Goal: Task Accomplishment & Management: Manage account settings

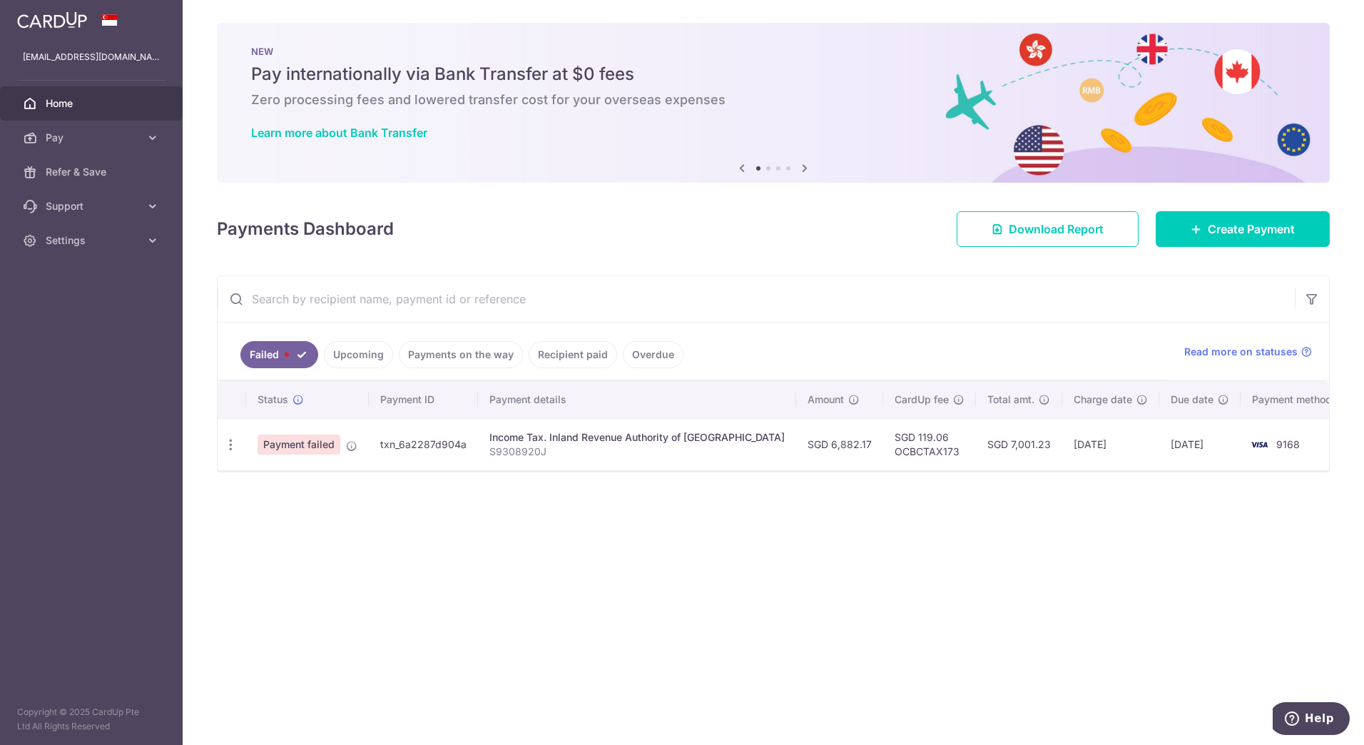
click at [315, 445] on span "Payment failed" at bounding box center [298, 444] width 83 height 20
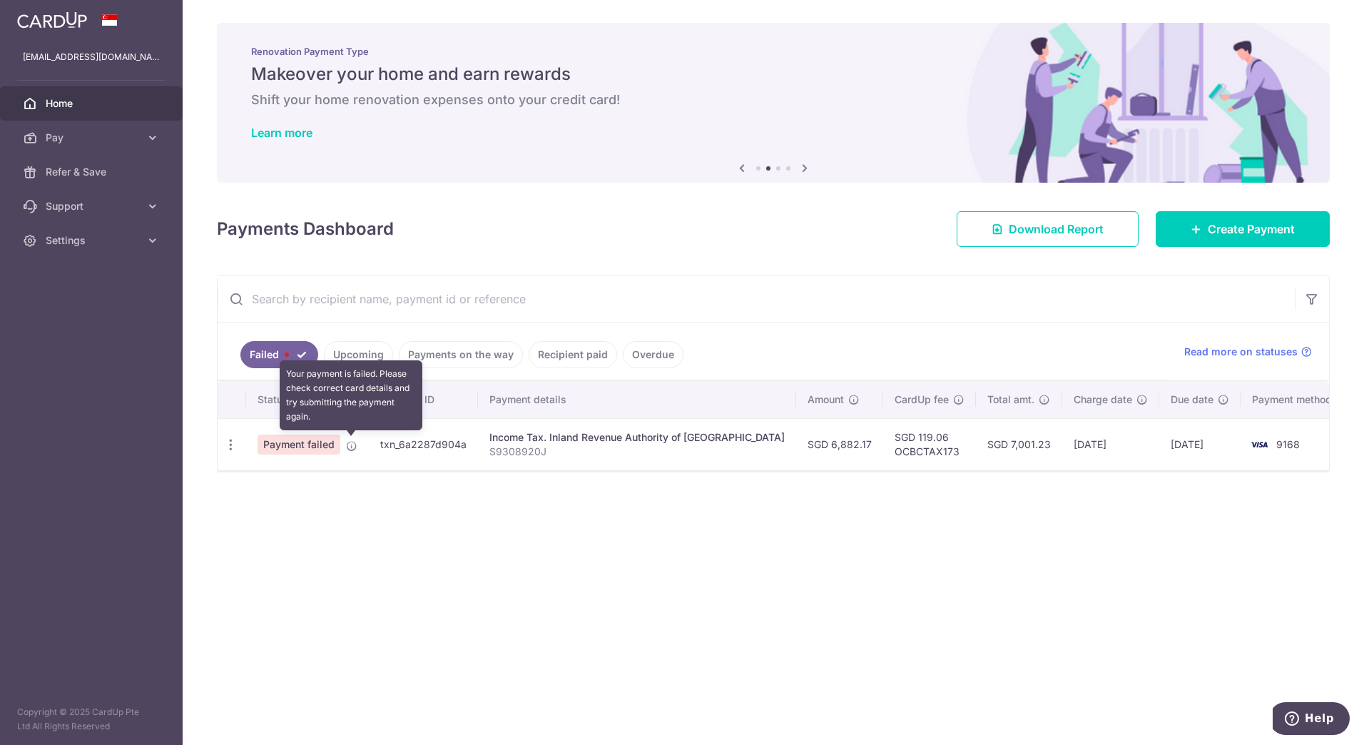
click at [350, 447] on icon at bounding box center [351, 445] width 11 height 11
click at [230, 444] on icon "button" at bounding box center [230, 444] width 15 height 15
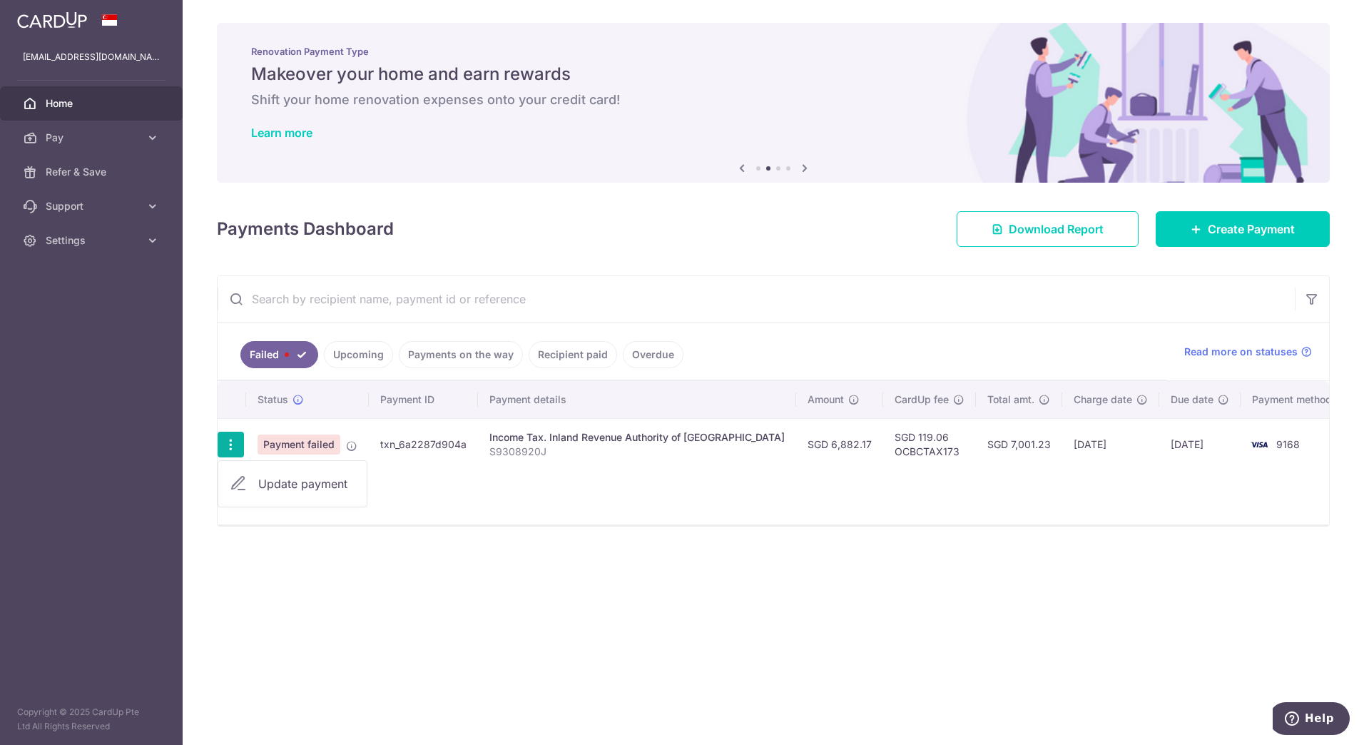
click at [558, 449] on p "S9308920J" at bounding box center [636, 451] width 295 height 14
click at [136, 128] on link "Pay" at bounding box center [91, 138] width 183 height 34
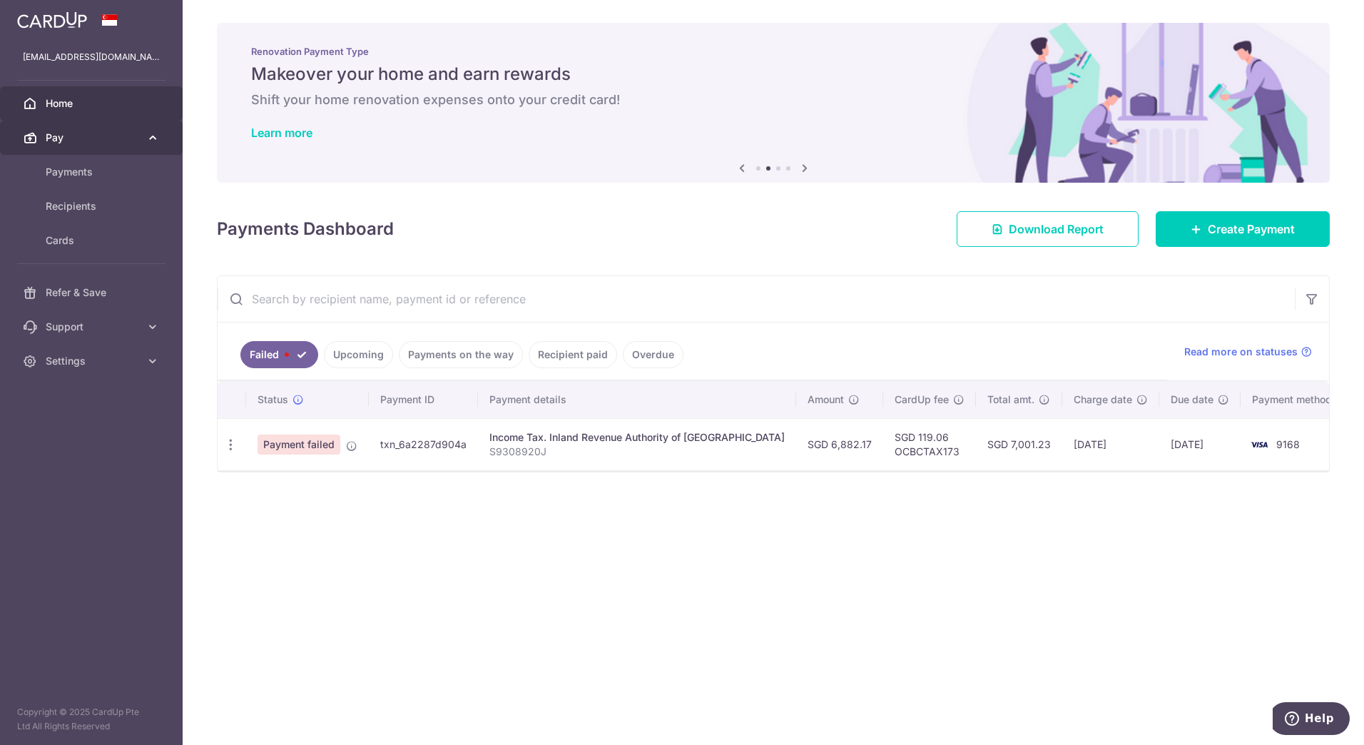
click at [136, 128] on link "Pay" at bounding box center [91, 138] width 183 height 34
click at [116, 160] on link "Payments" at bounding box center [91, 172] width 183 height 34
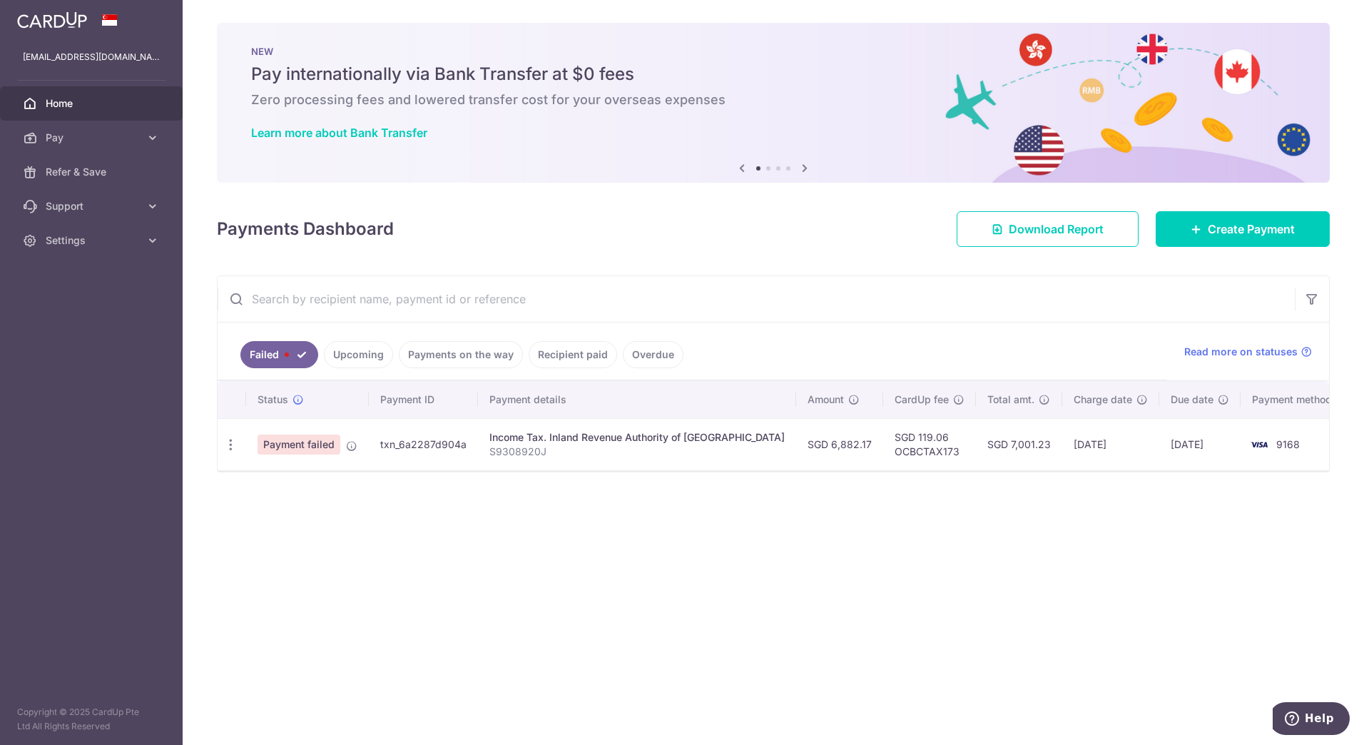
click at [310, 437] on span "Payment failed" at bounding box center [298, 444] width 83 height 20
click at [315, 447] on span "Payment failed" at bounding box center [298, 444] width 83 height 20
click at [235, 442] on icon "button" at bounding box center [230, 444] width 15 height 15
click at [258, 486] on span "Update payment" at bounding box center [306, 483] width 97 height 17
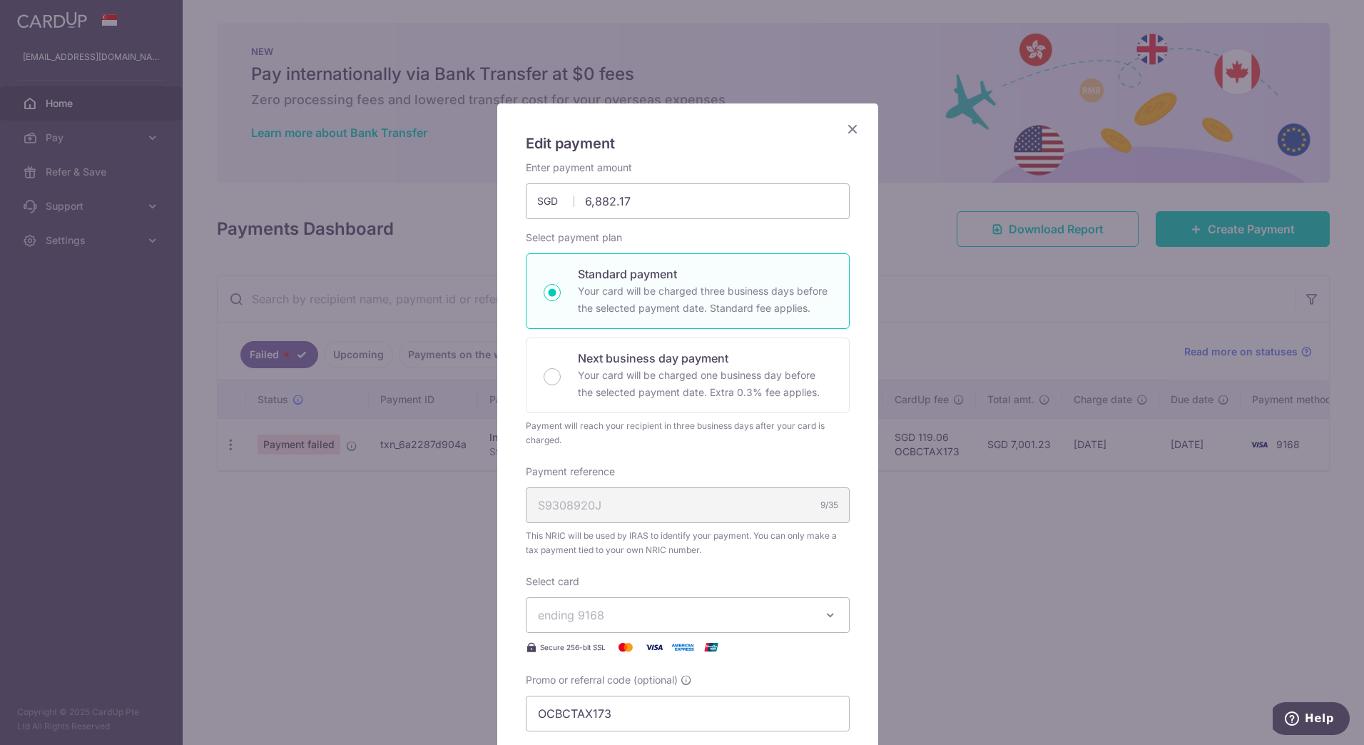
click at [844, 126] on icon "Close" at bounding box center [852, 129] width 17 height 18
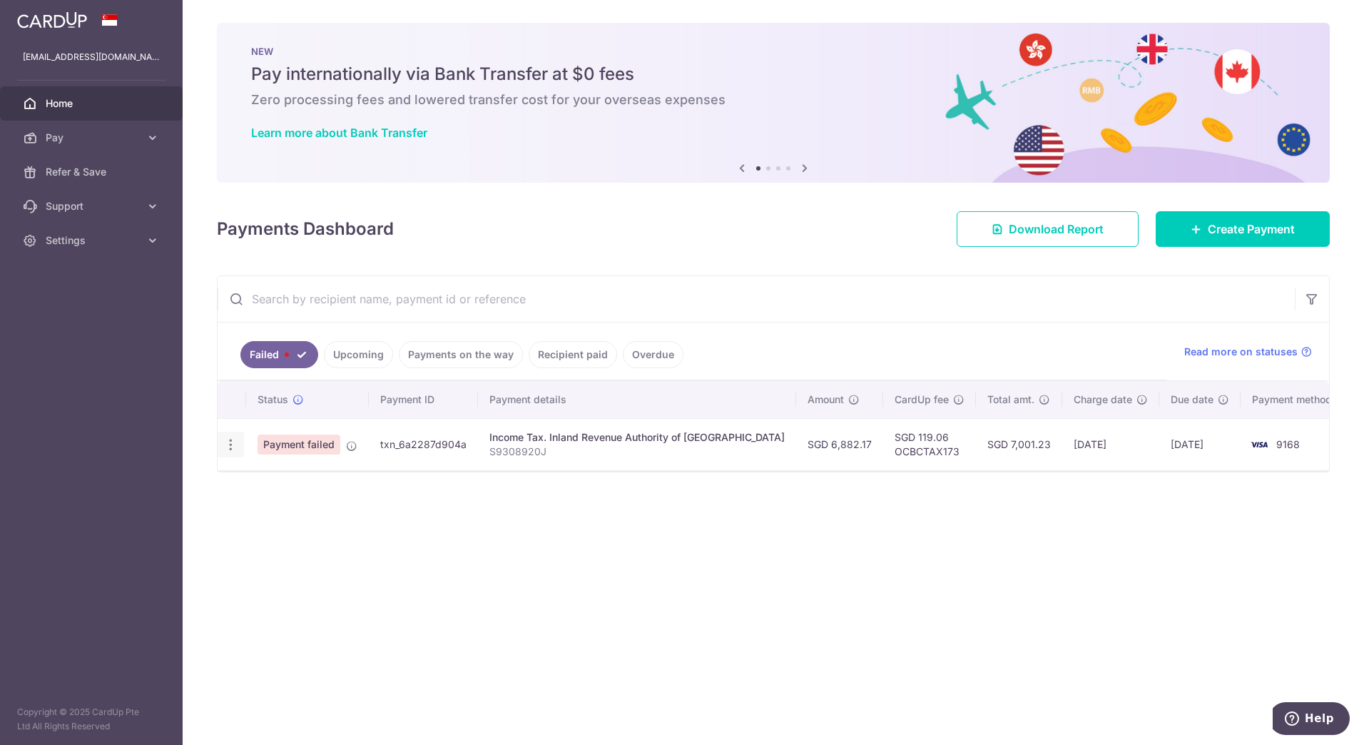
click at [233, 443] on icon "button" at bounding box center [230, 444] width 15 height 15
click at [253, 490] on link "Update payment" at bounding box center [292, 483] width 148 height 34
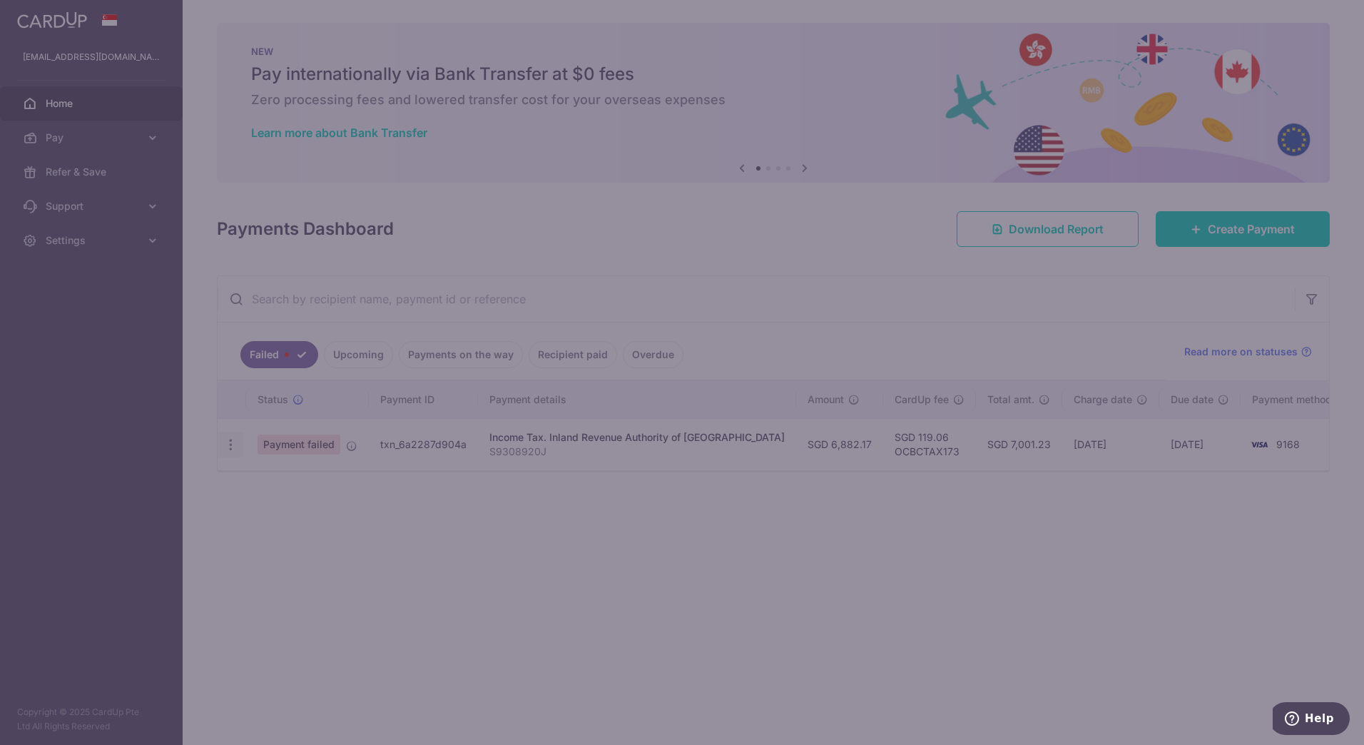
radio input "true"
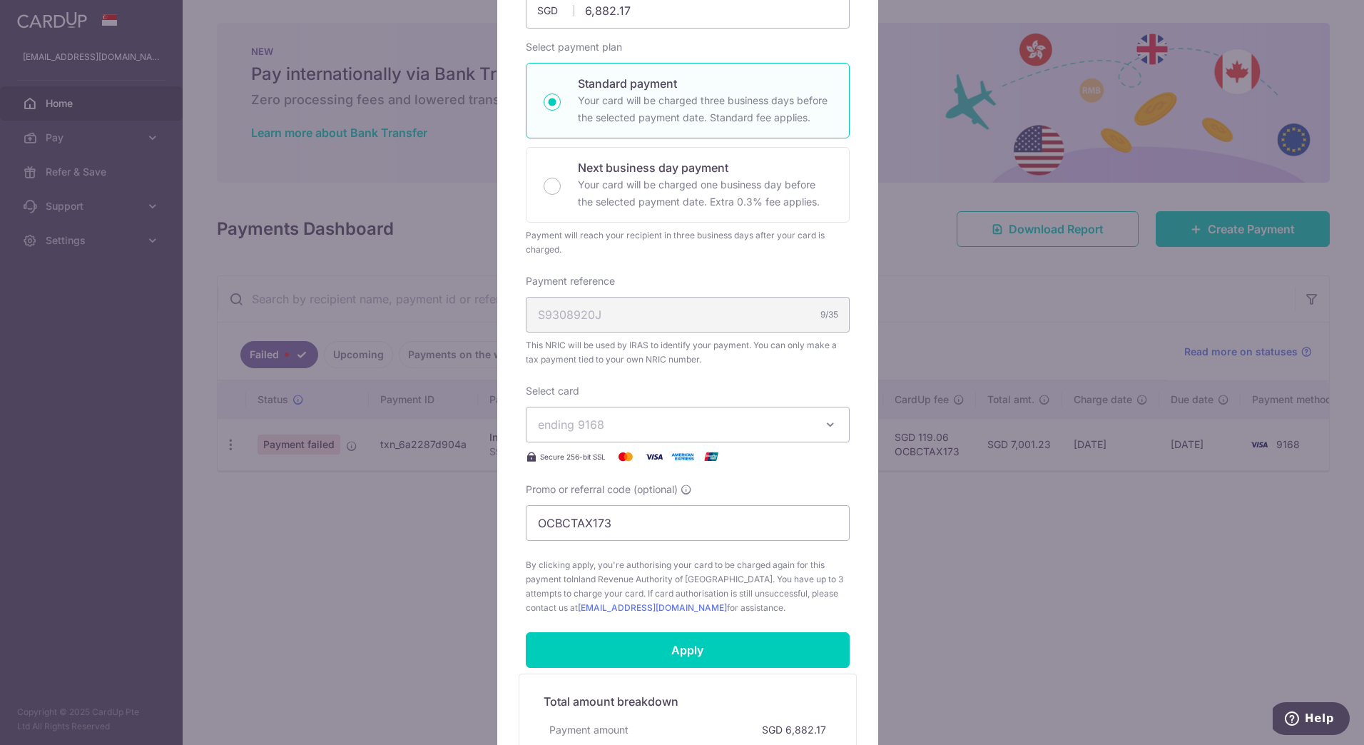
scroll to position [380, 0]
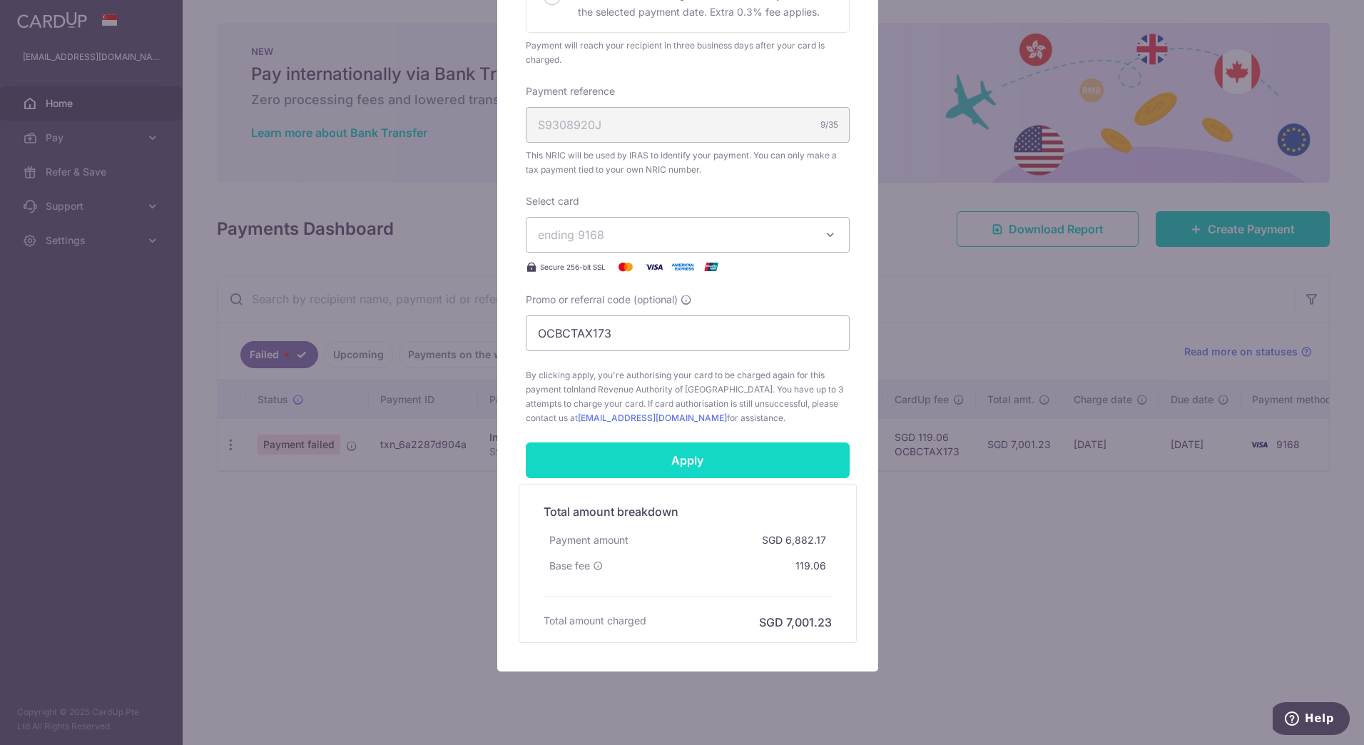
click at [731, 465] on input "Apply" at bounding box center [688, 460] width 324 height 36
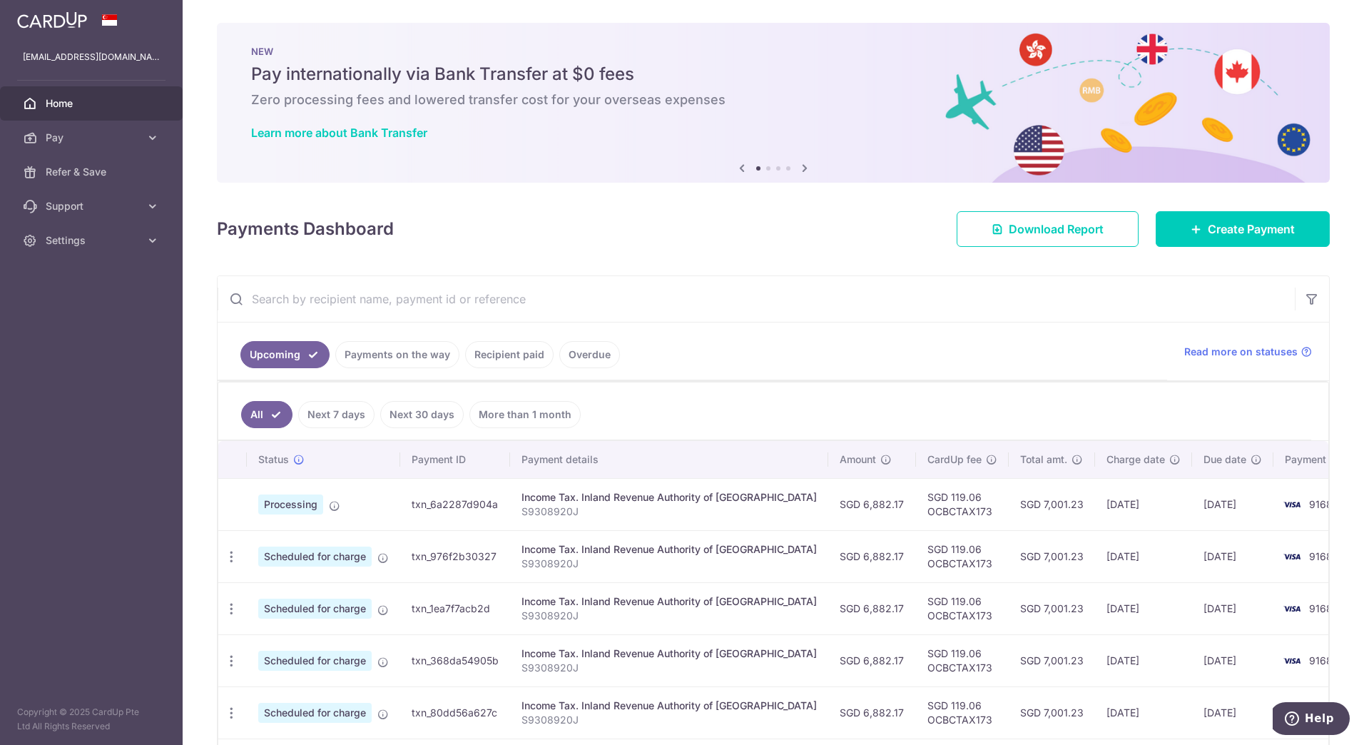
scroll to position [168, 0]
